Goal: Use online tool/utility: Use online tool/utility

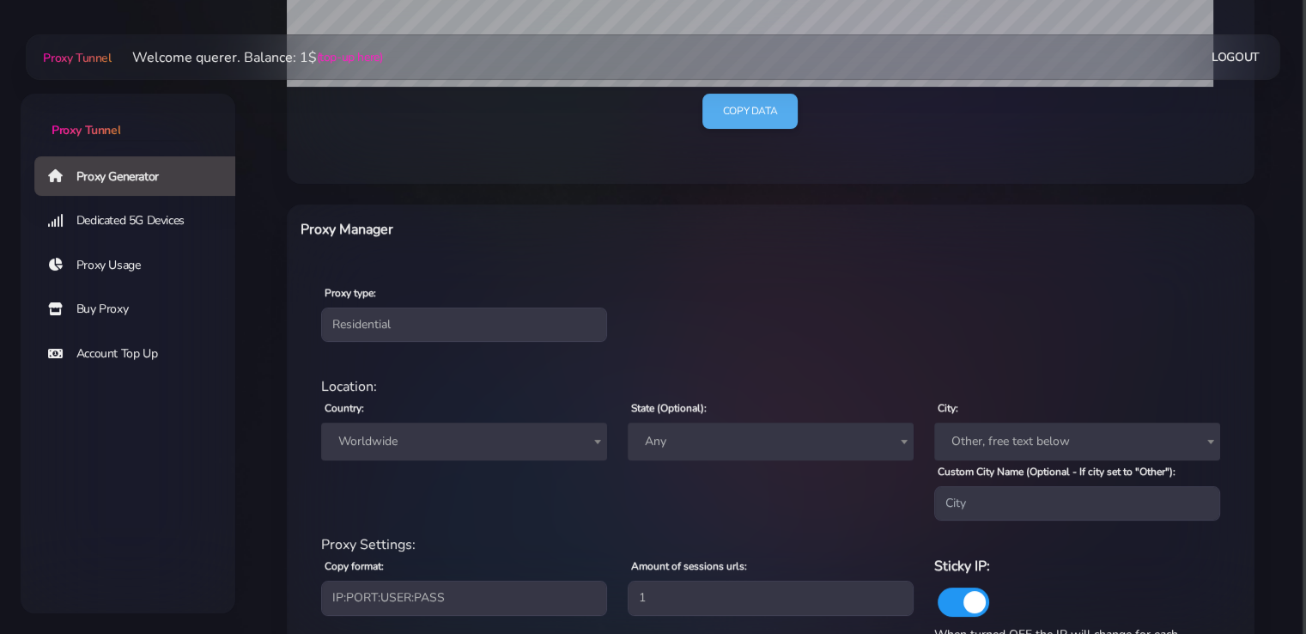
scroll to position [620, 0]
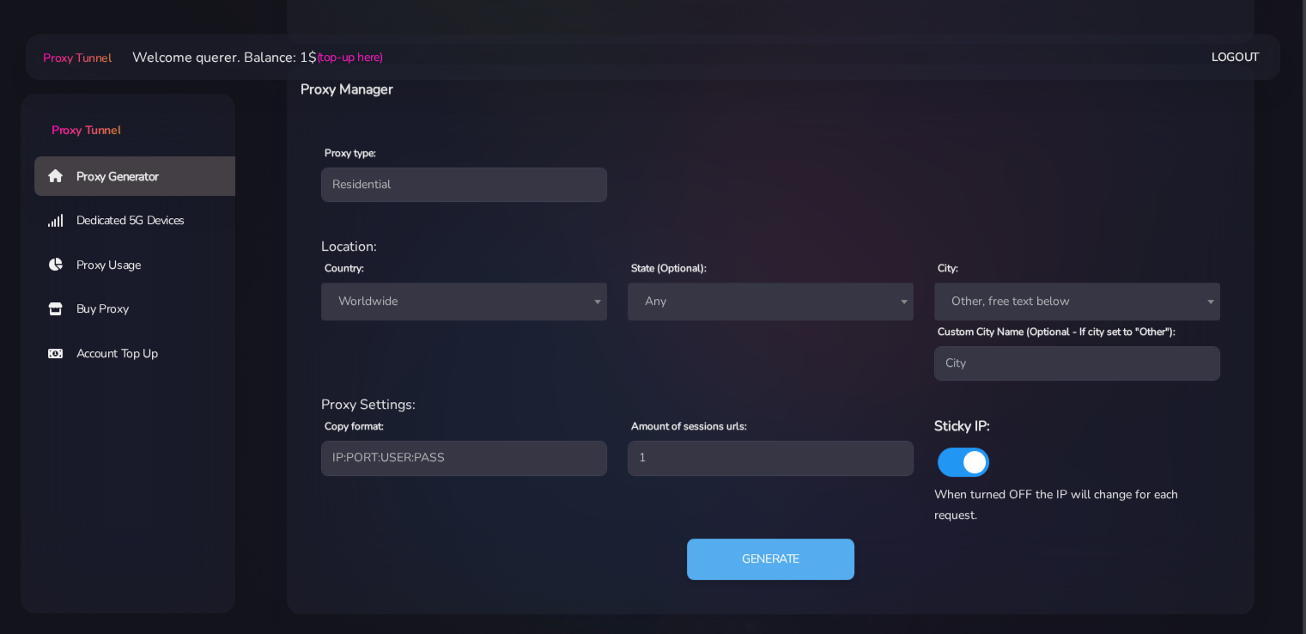
click at [441, 289] on span "Worldwide" at bounding box center [463, 301] width 265 height 24
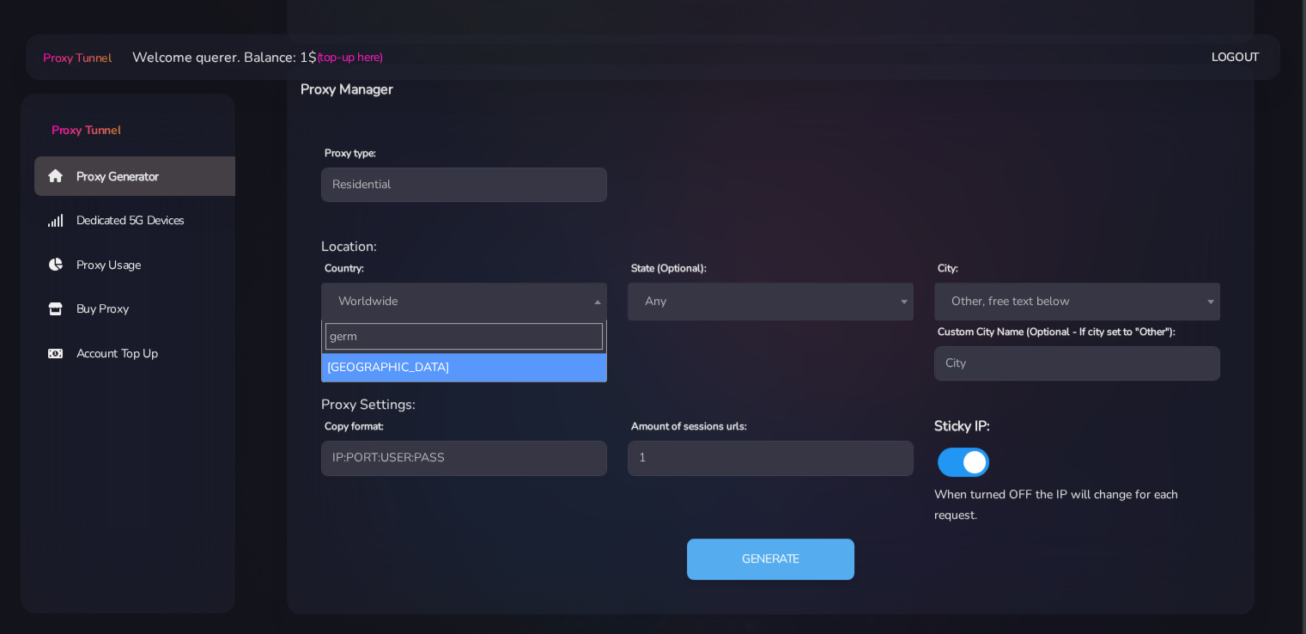
type input "germ"
select select "DE"
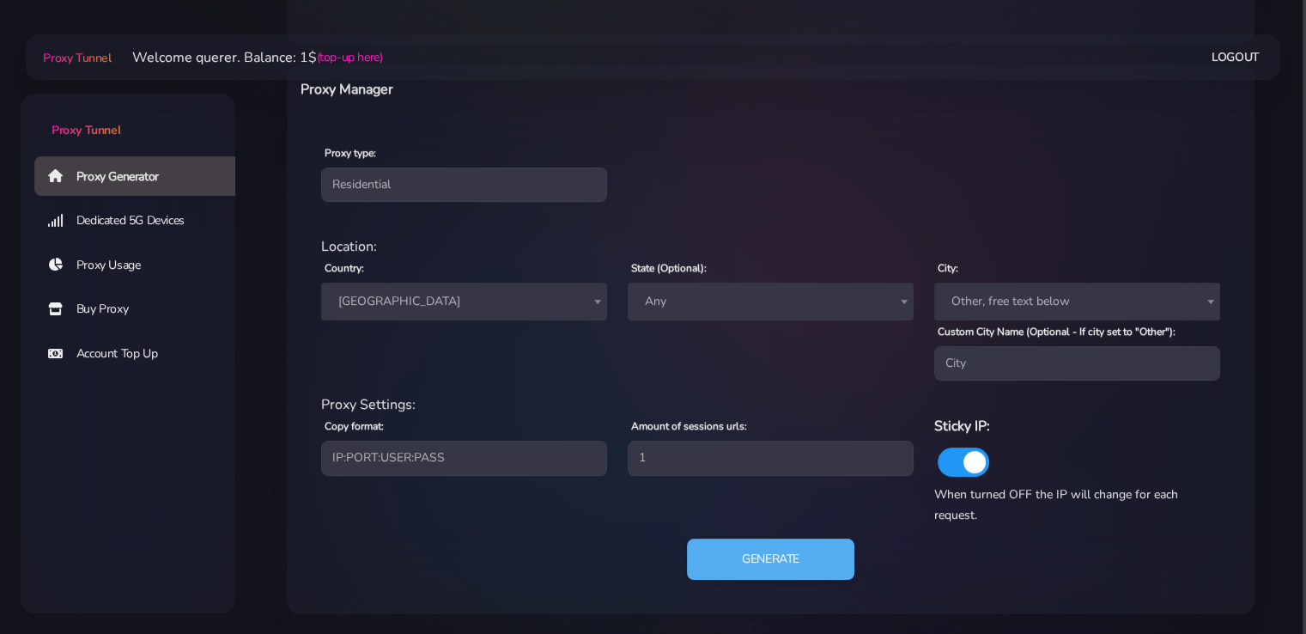
click at [456, 287] on span "[GEOGRAPHIC_DATA]" at bounding box center [464, 301] width 286 height 38
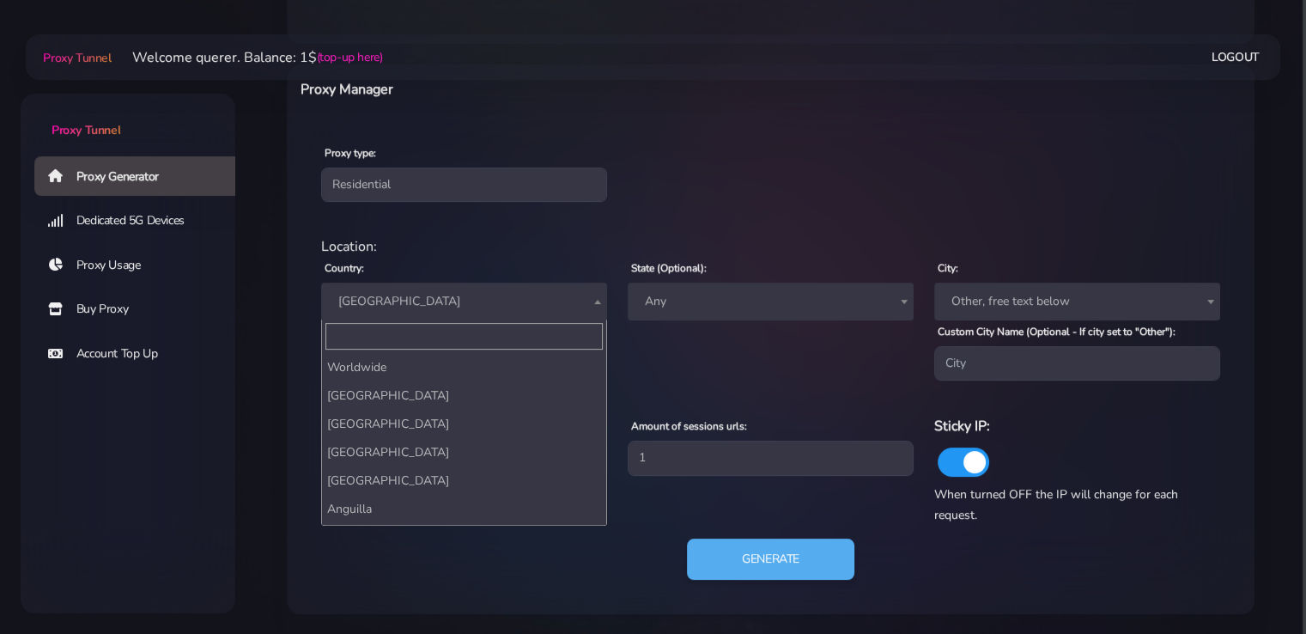
scroll to position [1587, 0]
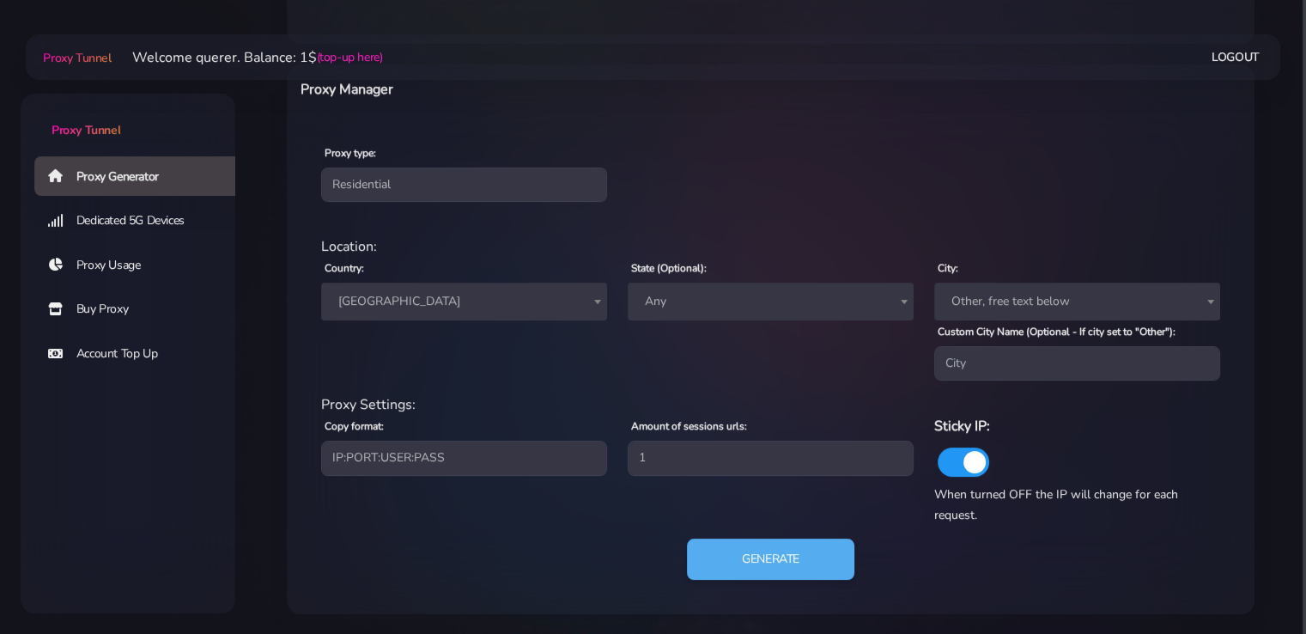
click at [456, 287] on span "[GEOGRAPHIC_DATA]" at bounding box center [464, 301] width 286 height 38
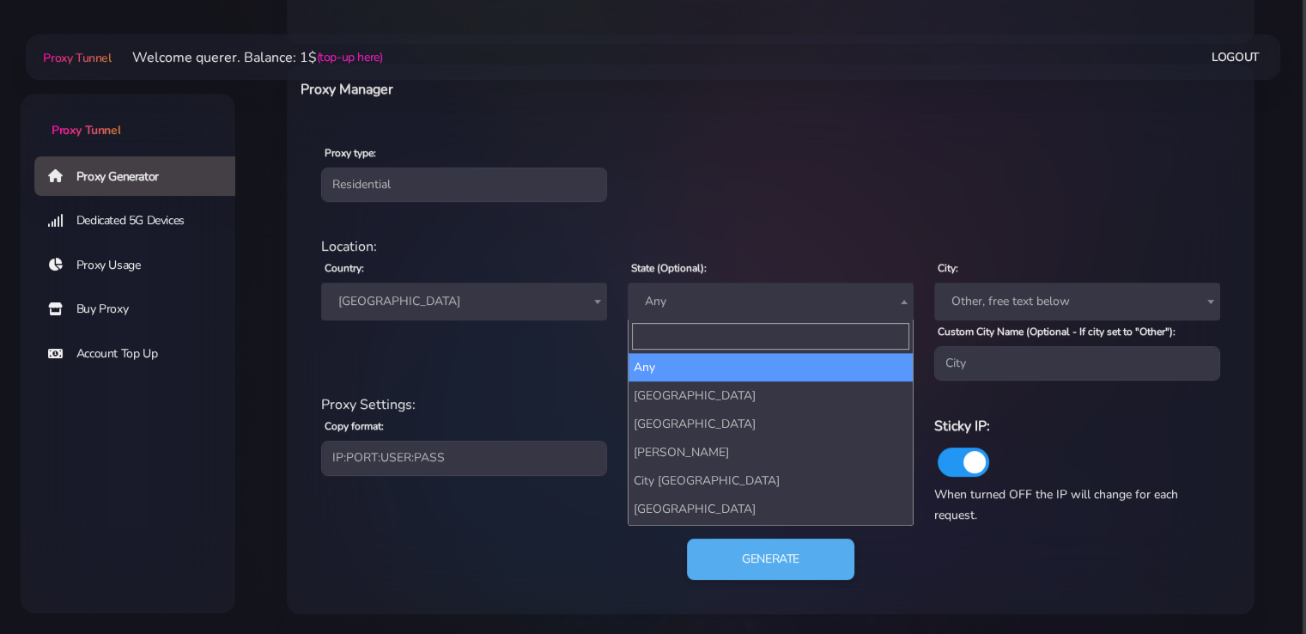
click at [752, 300] on span "Any" at bounding box center [770, 301] width 265 height 24
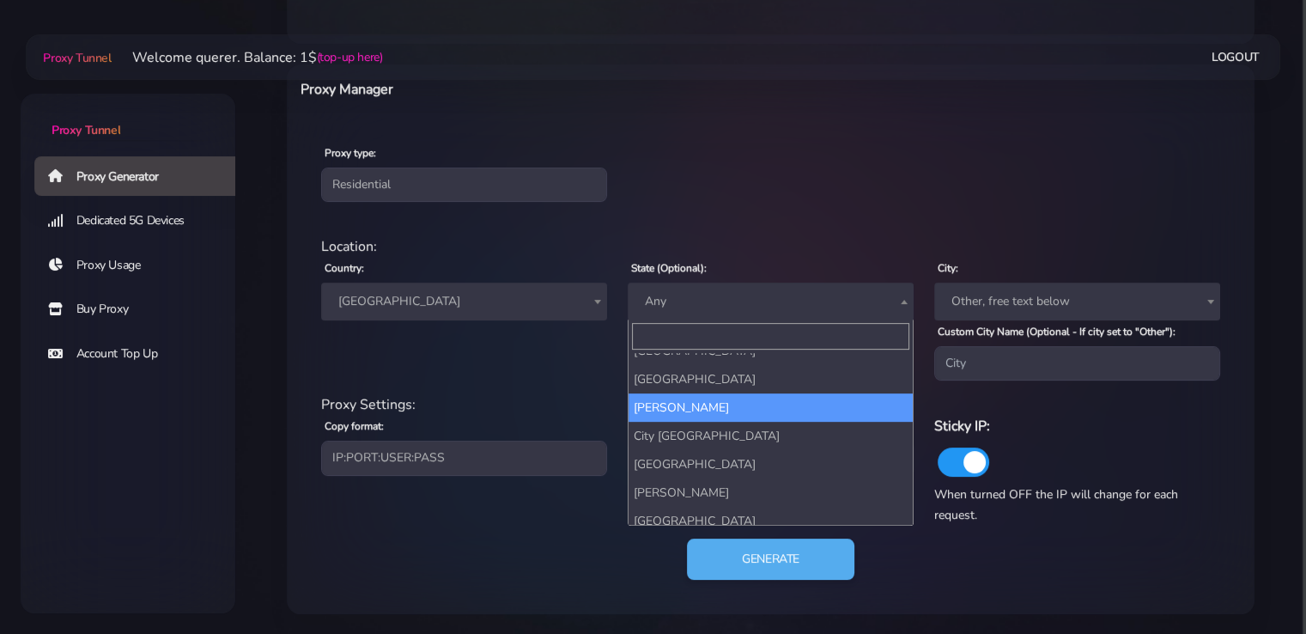
scroll to position [86, 0]
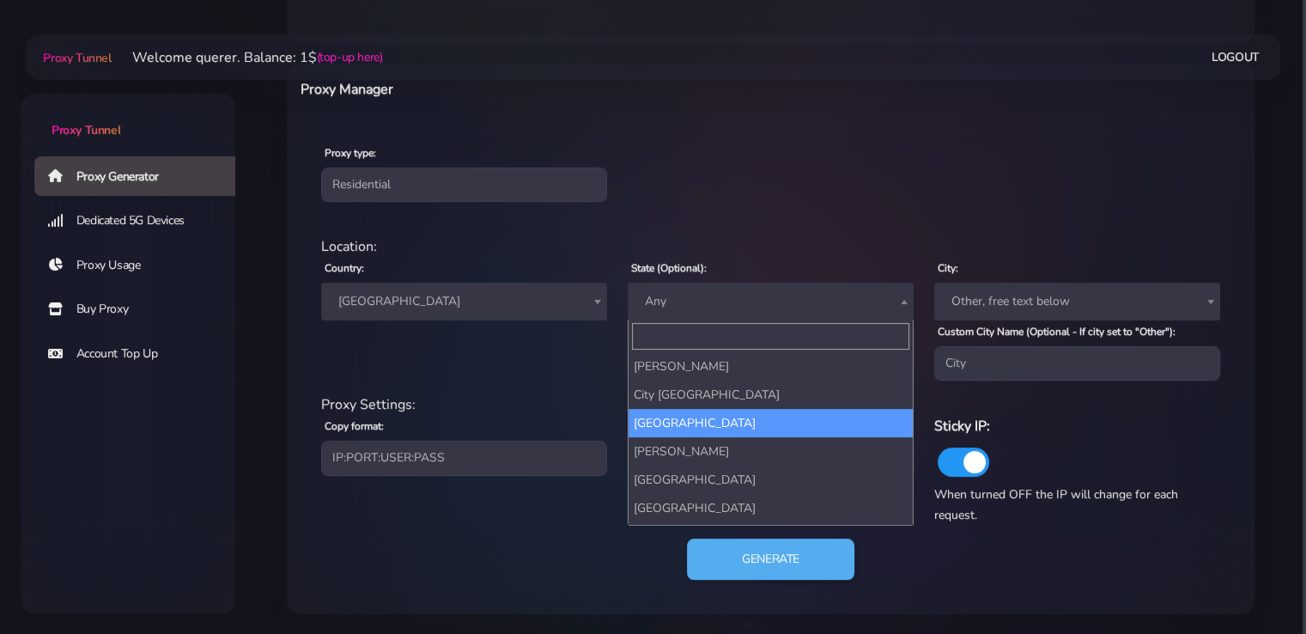
drag, startPoint x: 715, startPoint y: 417, endPoint x: 734, endPoint y: 437, distance: 27.3
select select "[GEOGRAPHIC_DATA]"
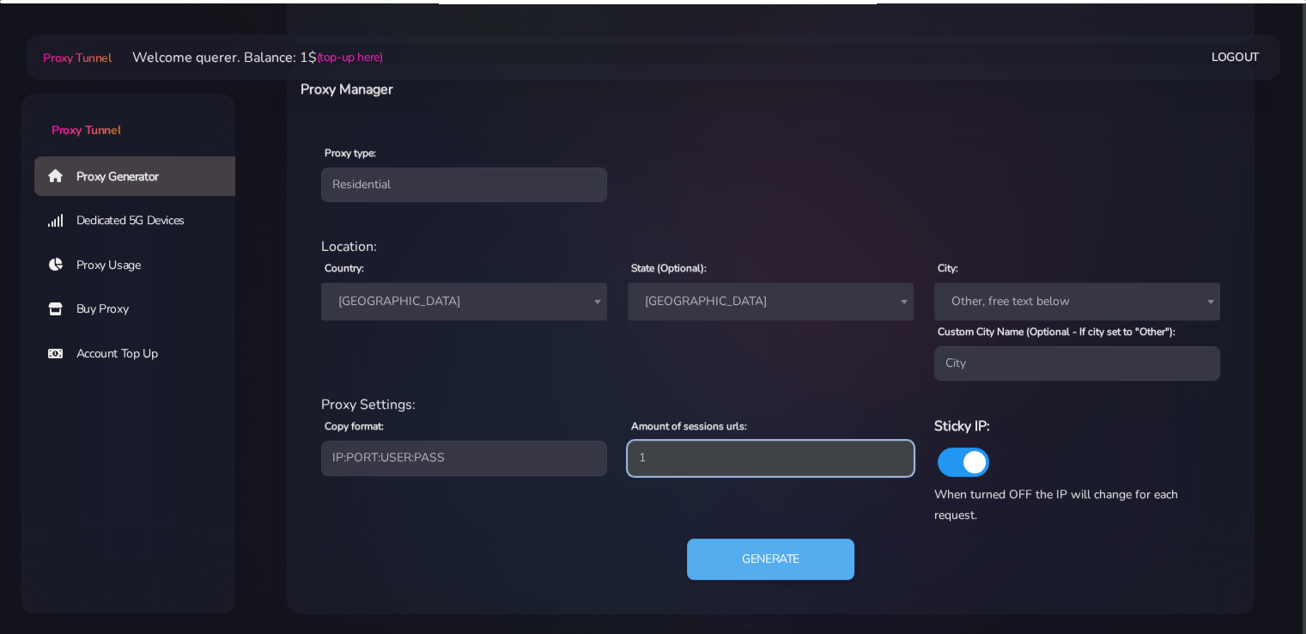
drag, startPoint x: 707, startPoint y: 451, endPoint x: 479, endPoint y: 454, distance: 227.5
click at [479, 454] on div "Proxy Settings: Copy format: IP:PORT:USER:PASS USER:PASS@IP:PORT PORT:IP:USER:[…" at bounding box center [771, 459] width 920 height 131
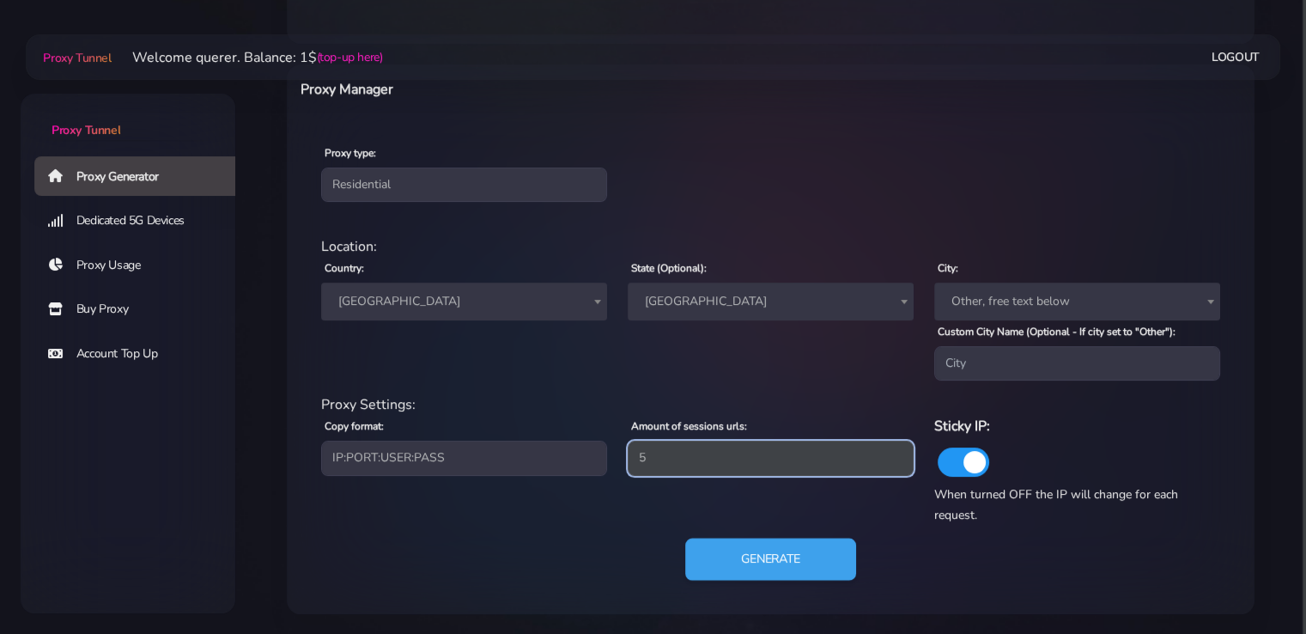
type input "5"
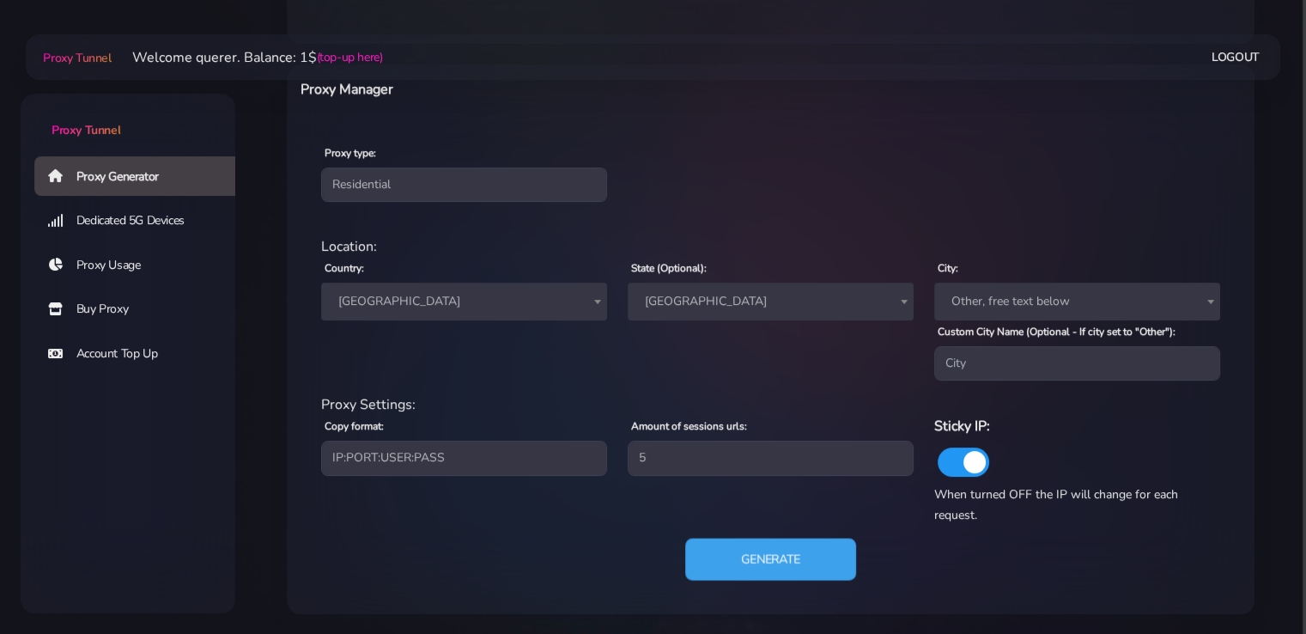
click at [783, 557] on button "Generate" at bounding box center [770, 559] width 171 height 42
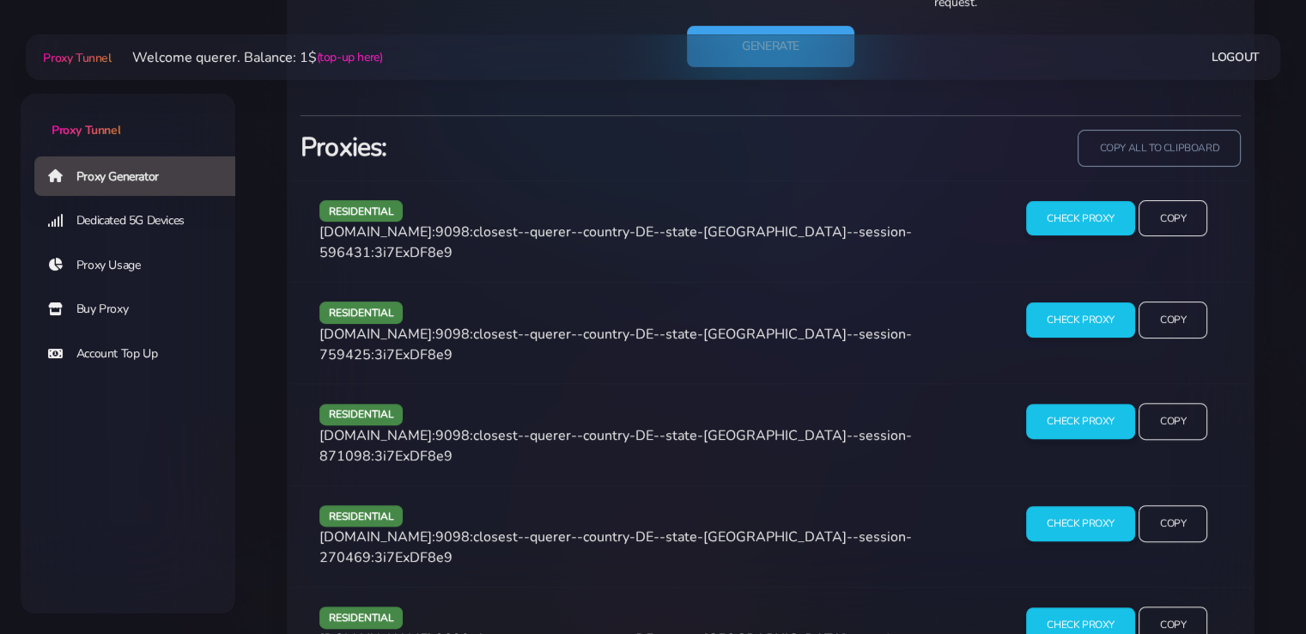
scroll to position [1135, 0]
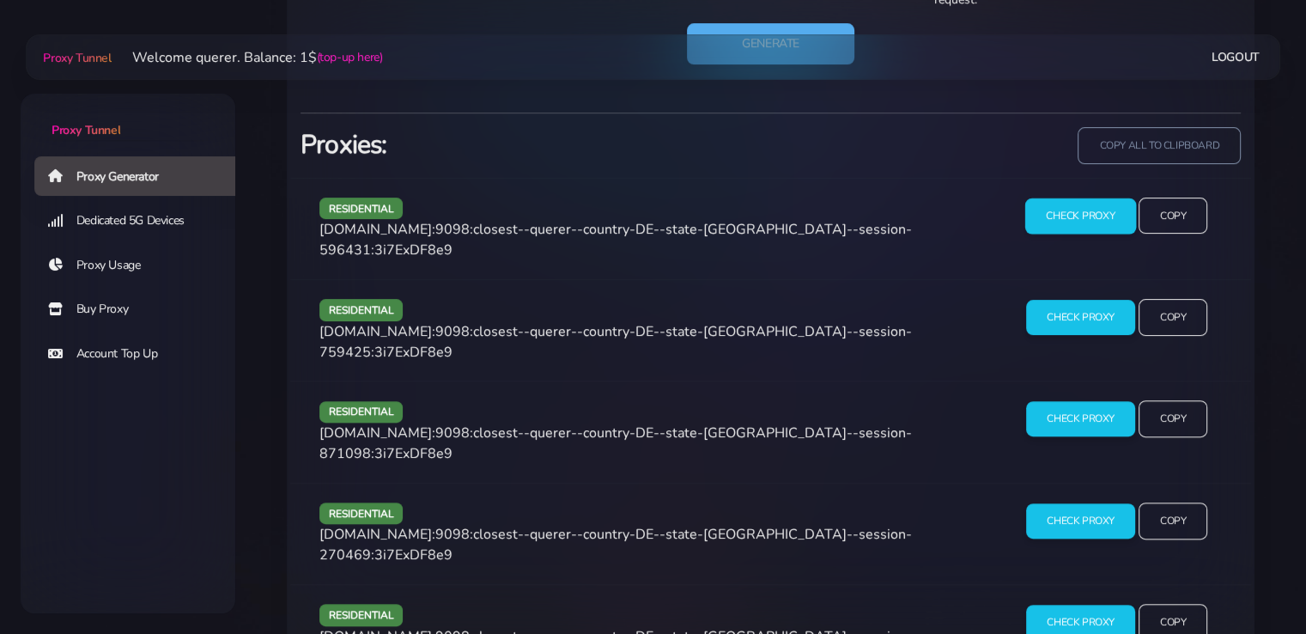
click at [1061, 219] on input "Check Proxy" at bounding box center [1080, 215] width 111 height 36
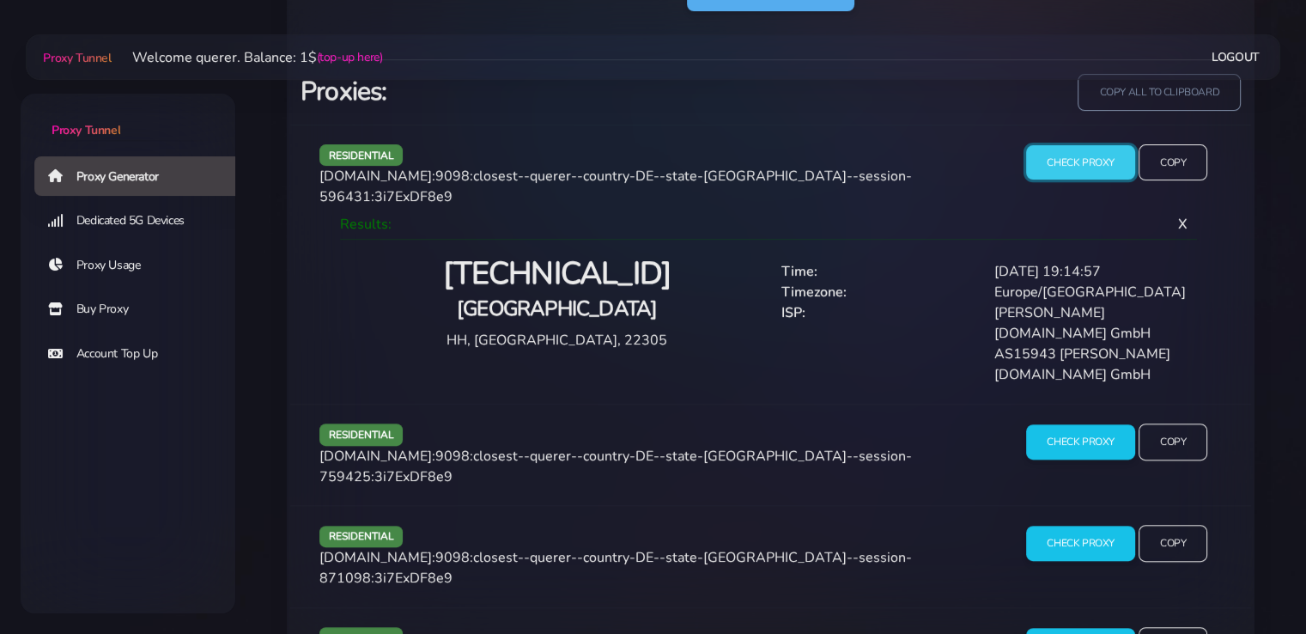
scroll to position [1284, 0]
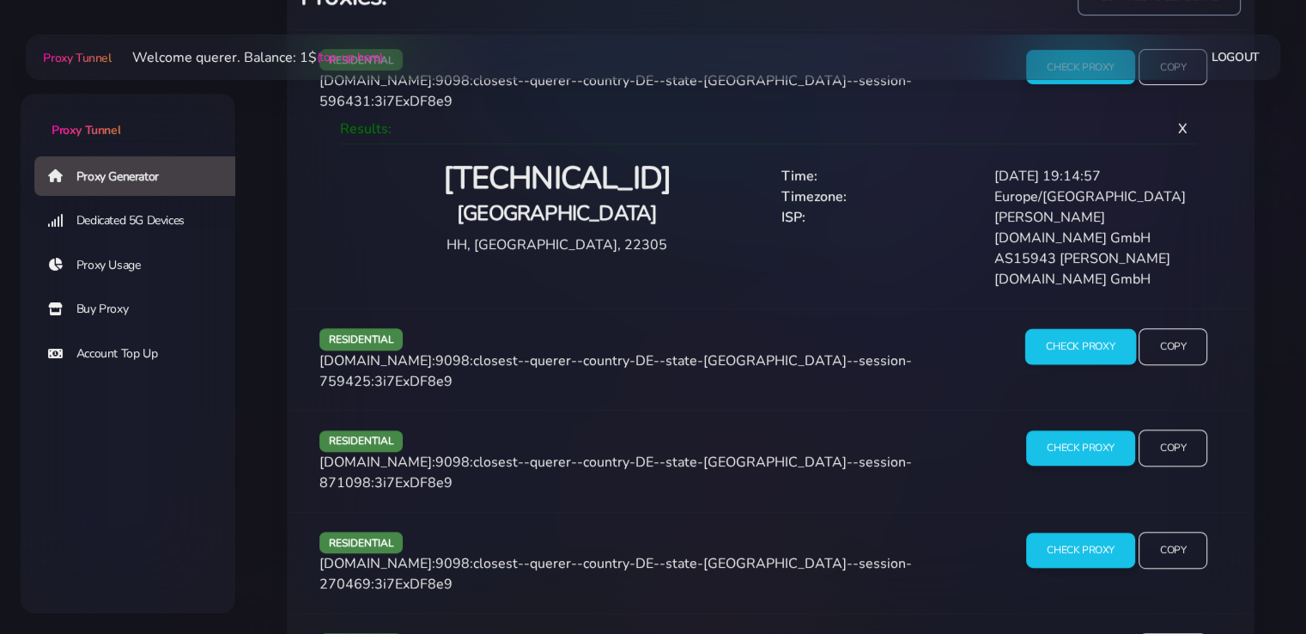
click at [1058, 329] on input "Check Proxy" at bounding box center [1080, 347] width 111 height 36
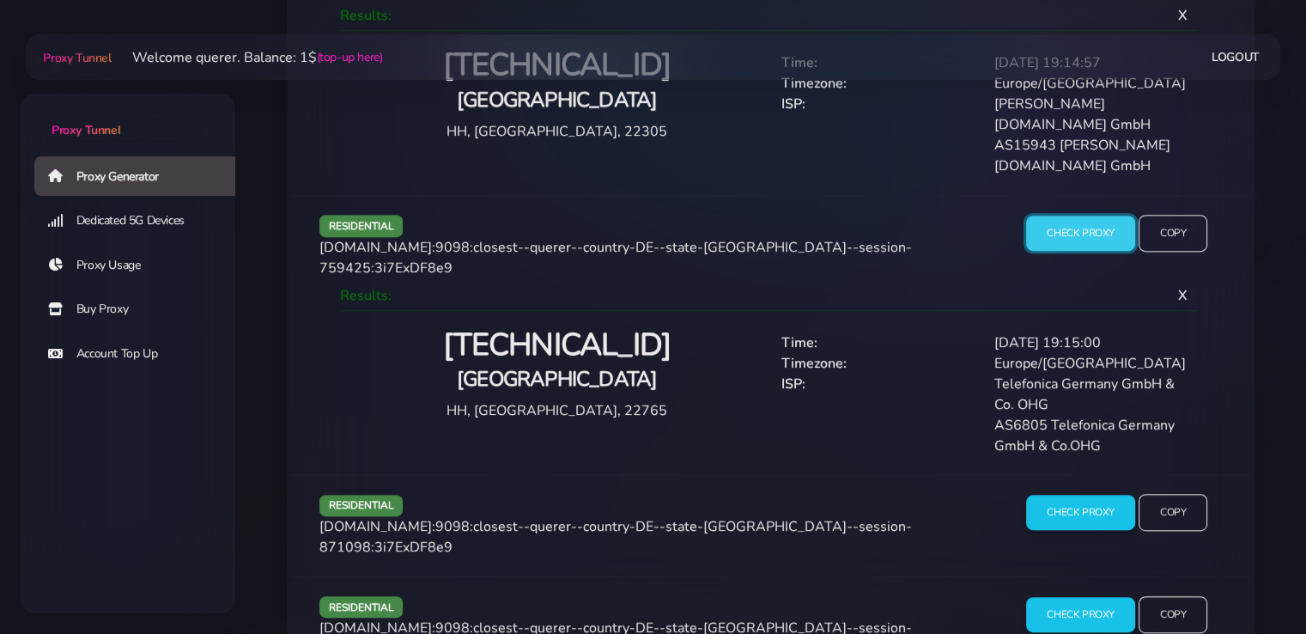
scroll to position [1426, 0]
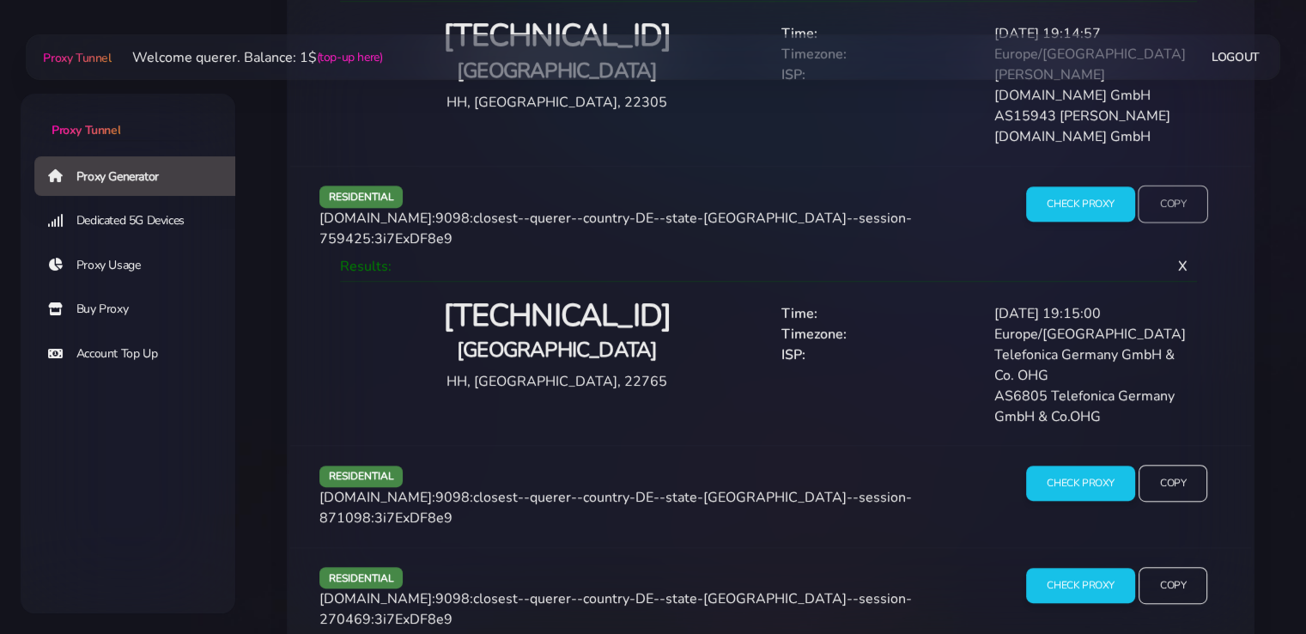
click at [1180, 185] on input "Copy" at bounding box center [1173, 204] width 70 height 38
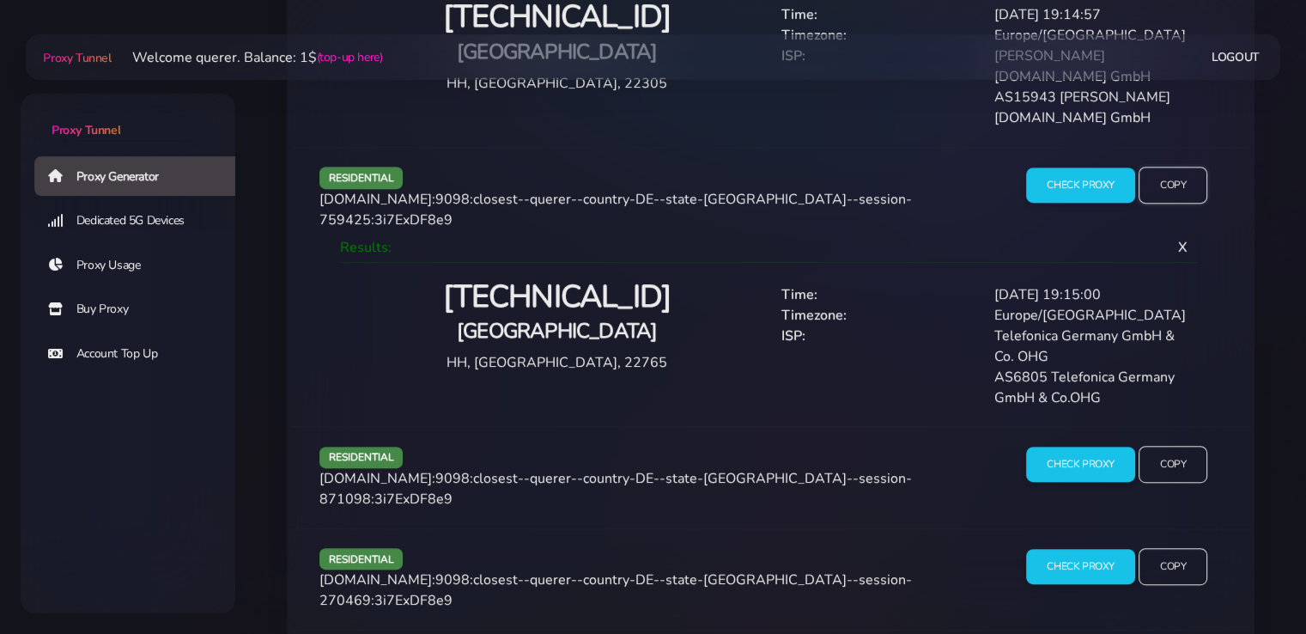
scroll to position [1461, 0]
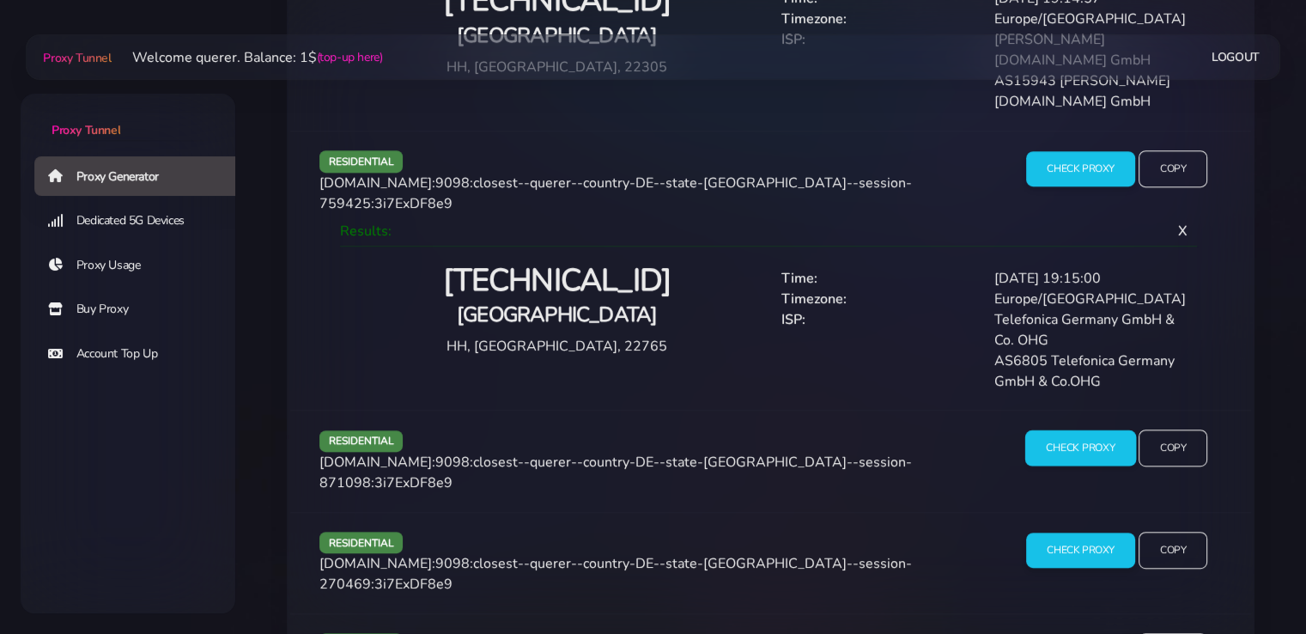
click at [1078, 430] on input "Check Proxy" at bounding box center [1080, 448] width 111 height 36
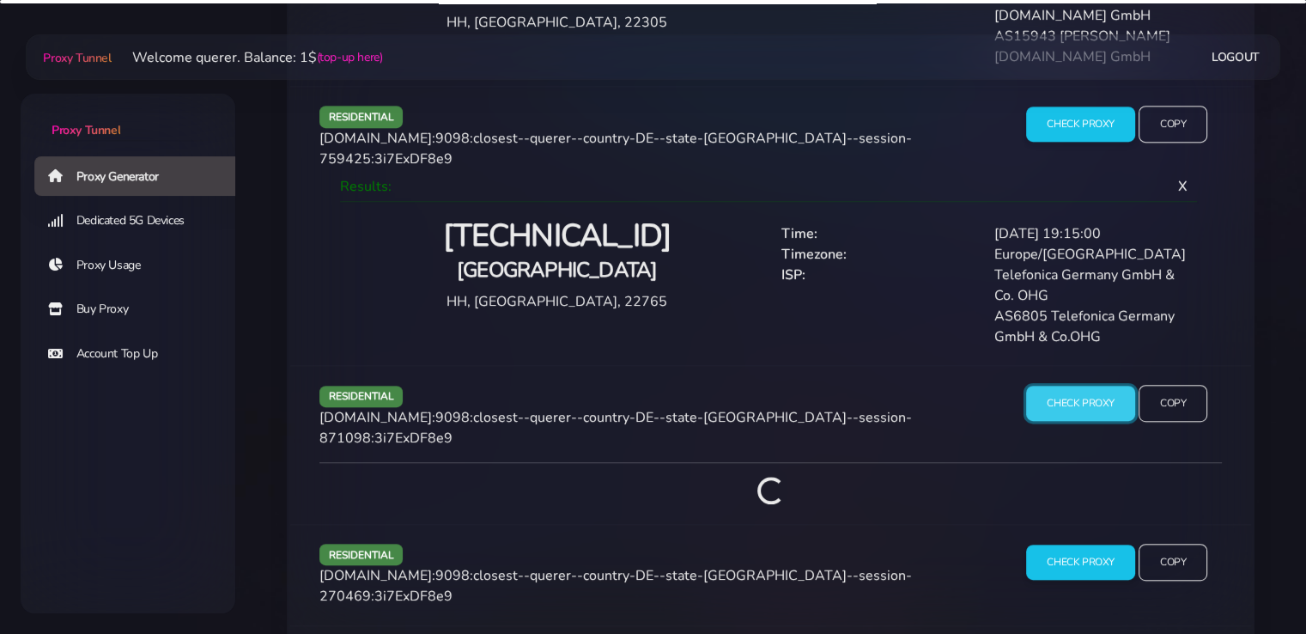
scroll to position [1518, 0]
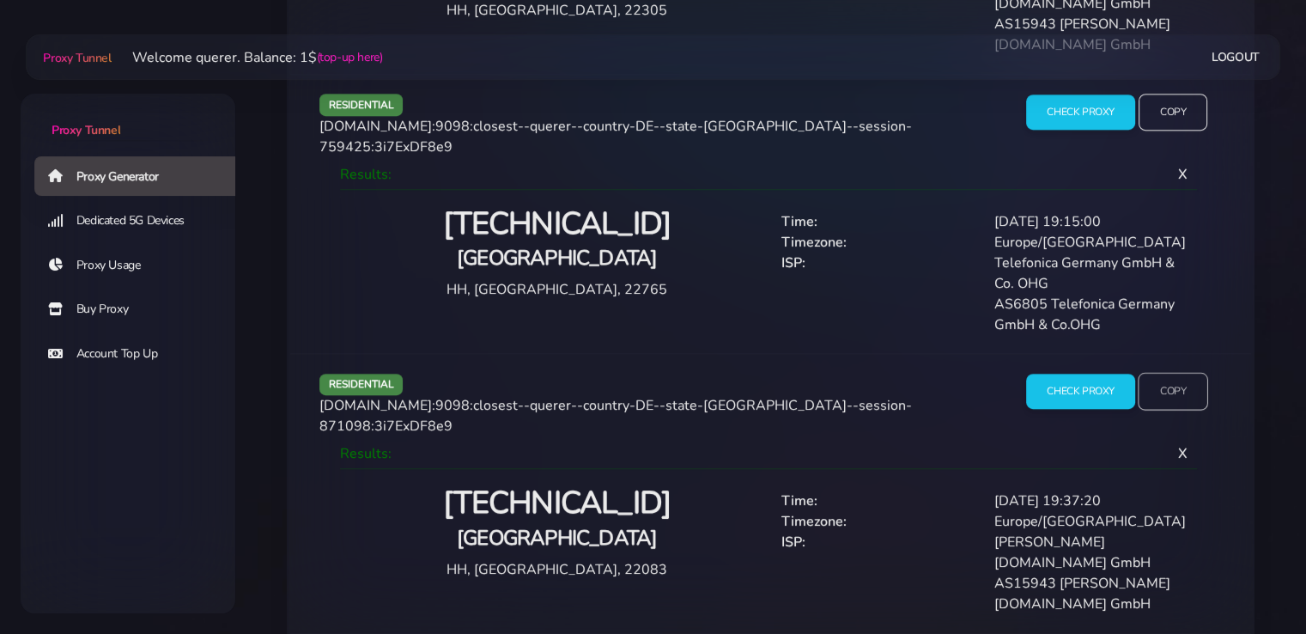
click at [1179, 373] on input "Copy" at bounding box center [1173, 392] width 70 height 38
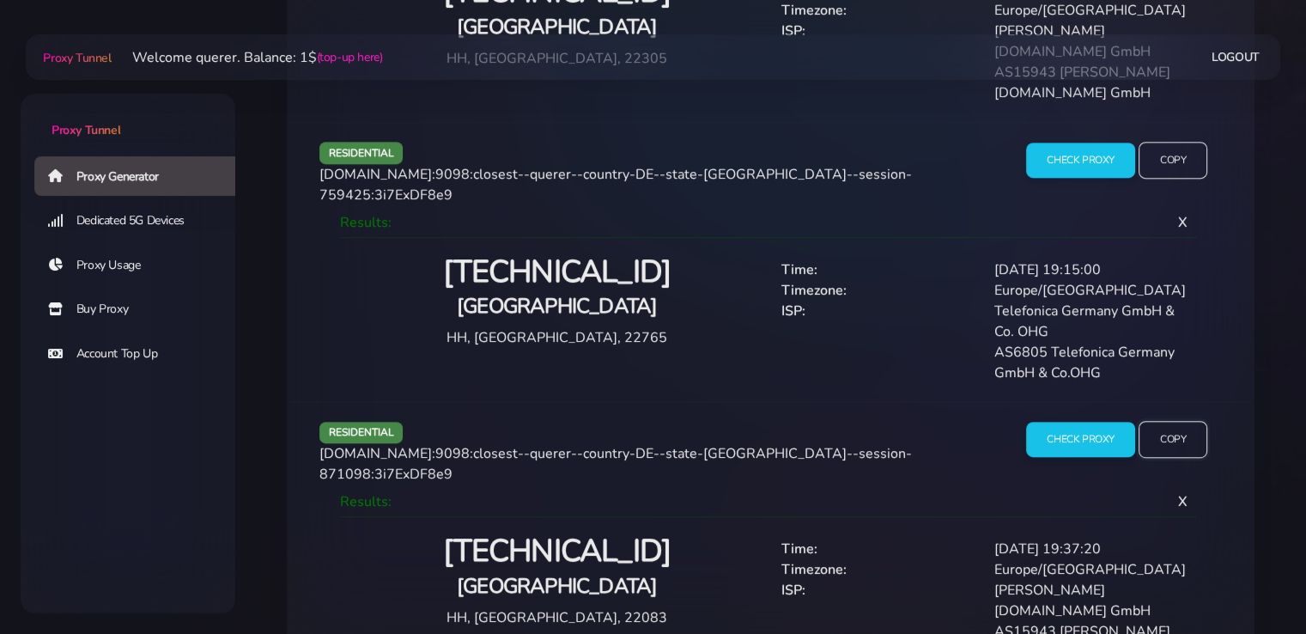
scroll to position [1604, 0]
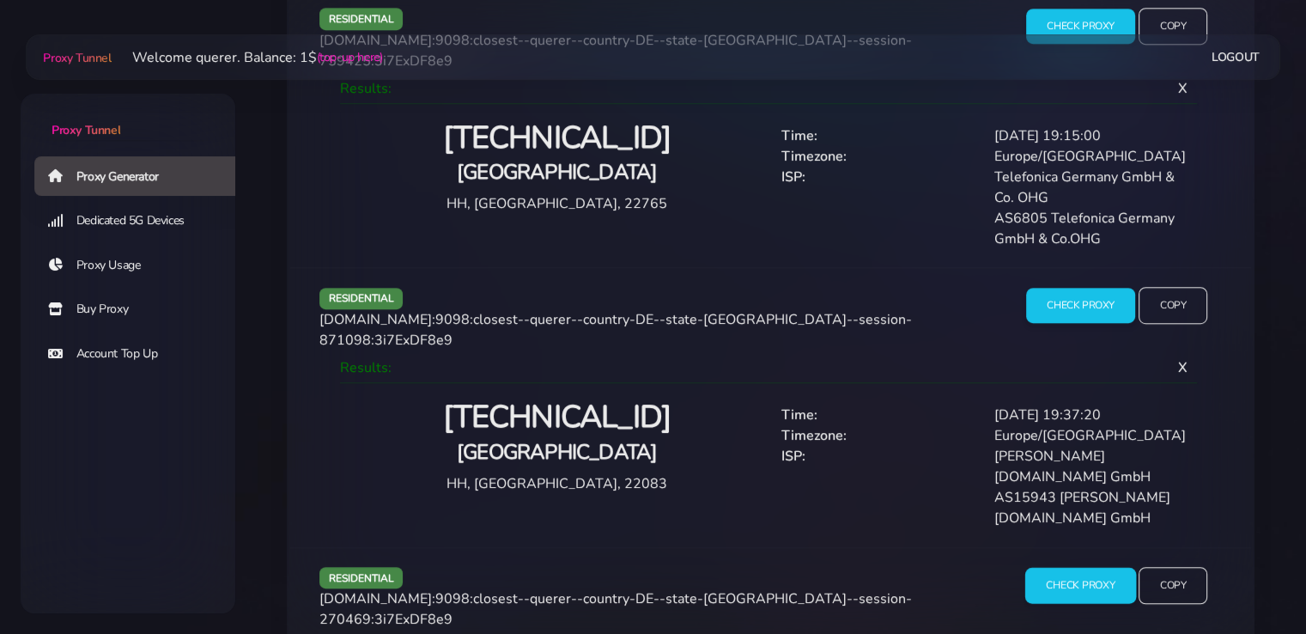
click at [1072, 567] on input "Check Proxy" at bounding box center [1080, 585] width 111 height 36
drag, startPoint x: 0, startPoint y: 351, endPoint x: 9, endPoint y: 349, distance: 9.6
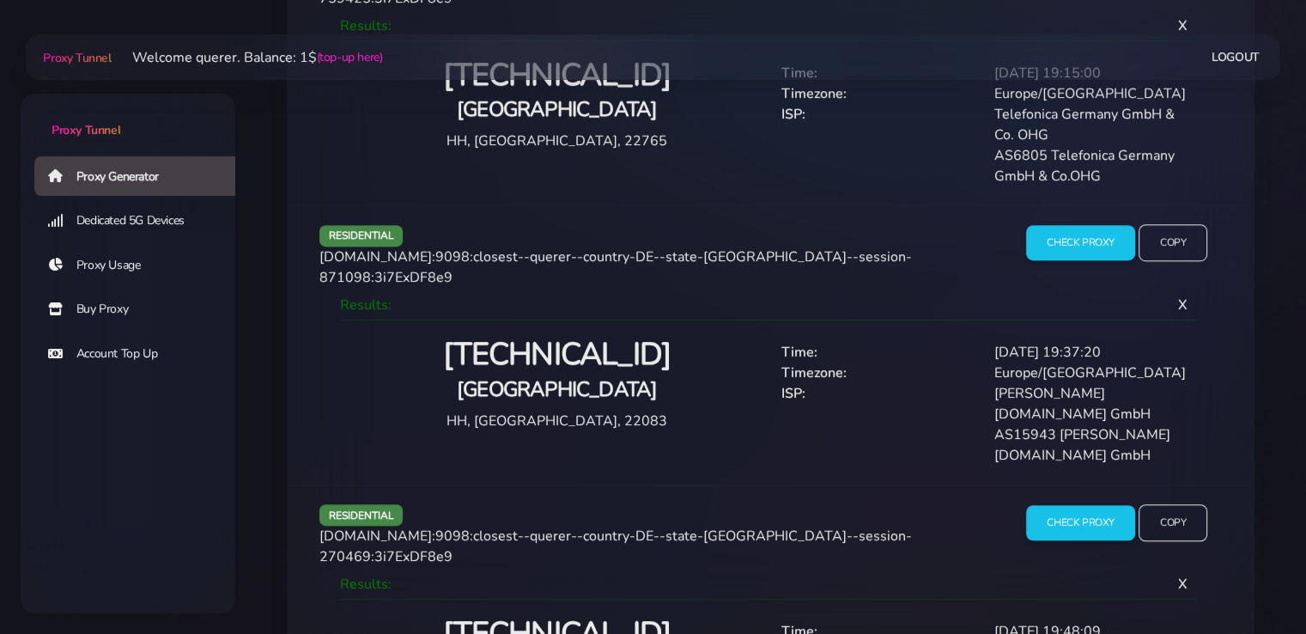
scroll to position [1762, 0]
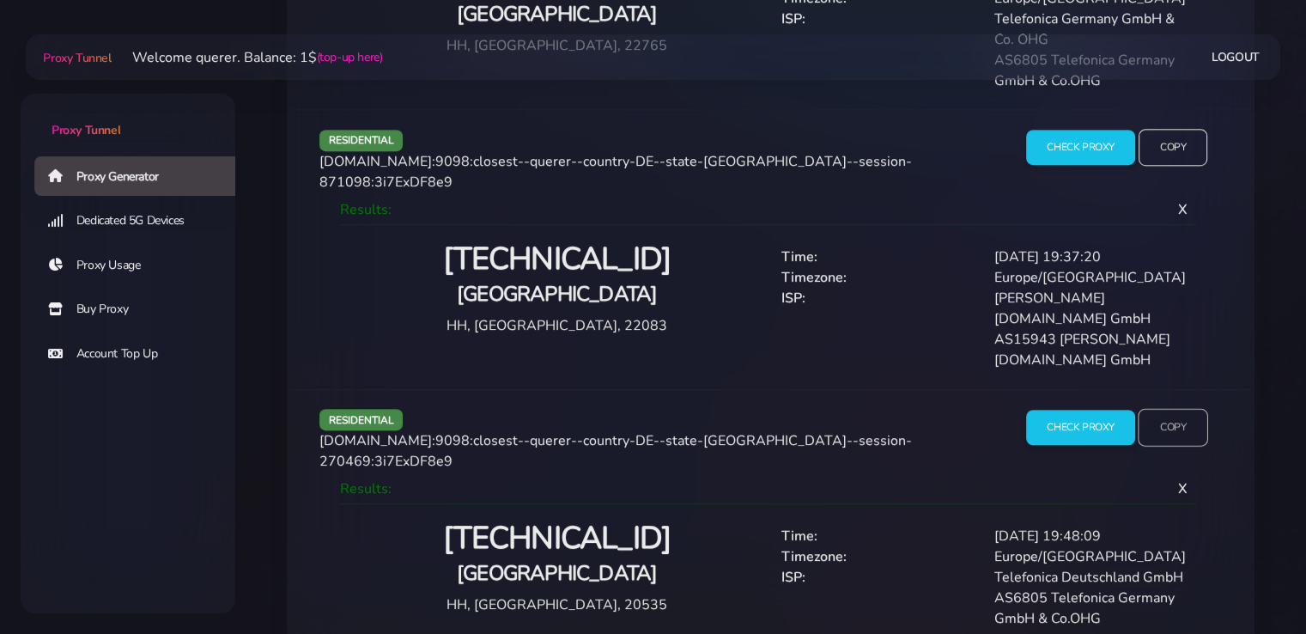
drag, startPoint x: 1181, startPoint y: 310, endPoint x: 1164, endPoint y: 315, distance: 17.9
click at [1181, 408] on input "Copy" at bounding box center [1173, 427] width 70 height 38
